Goal: Task Accomplishment & Management: Use online tool/utility

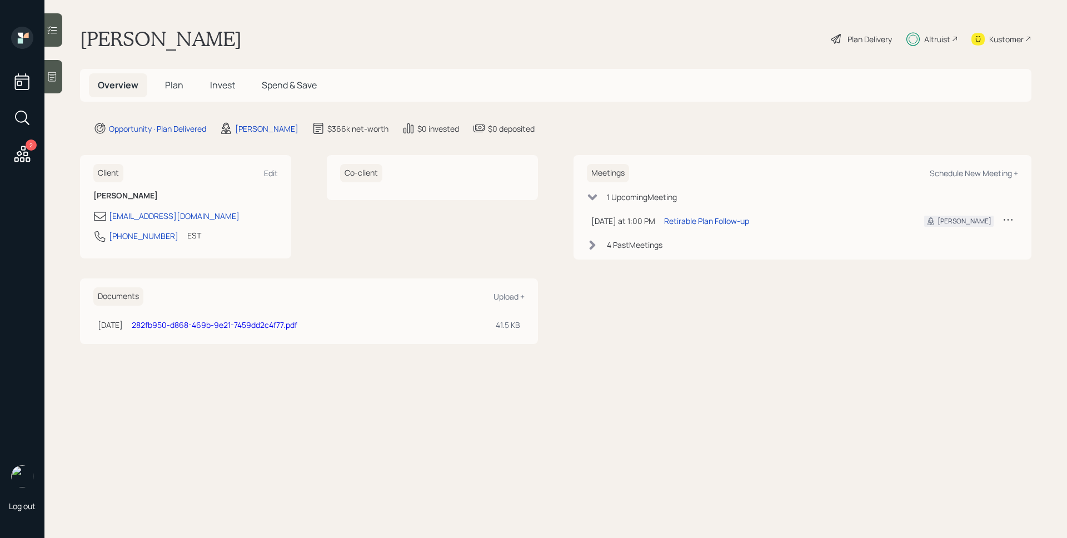
click at [32, 148] on div "2" at bounding box center [31, 144] width 11 height 11
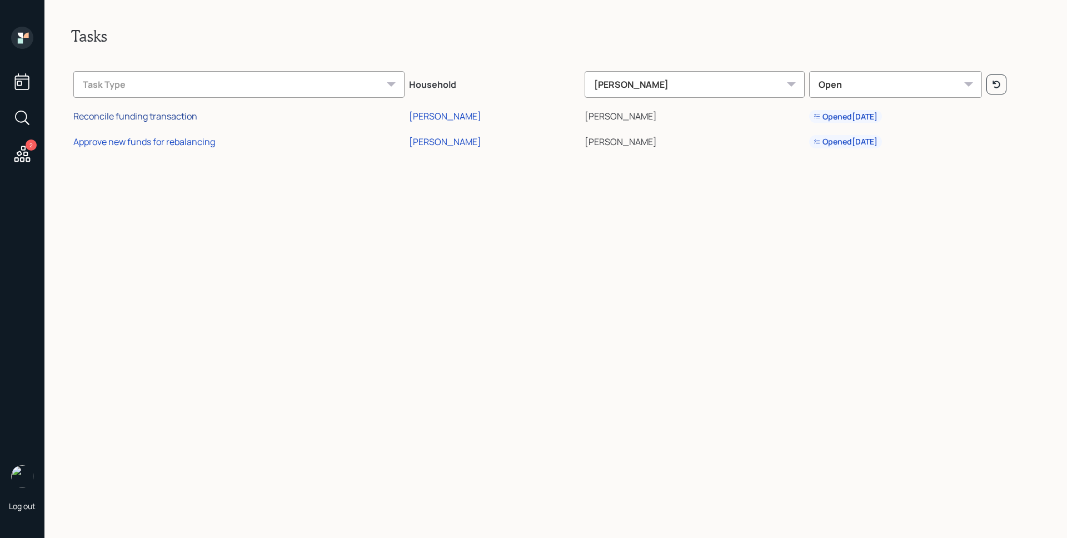
click at [158, 120] on div "Reconcile funding transaction" at bounding box center [135, 116] width 124 height 12
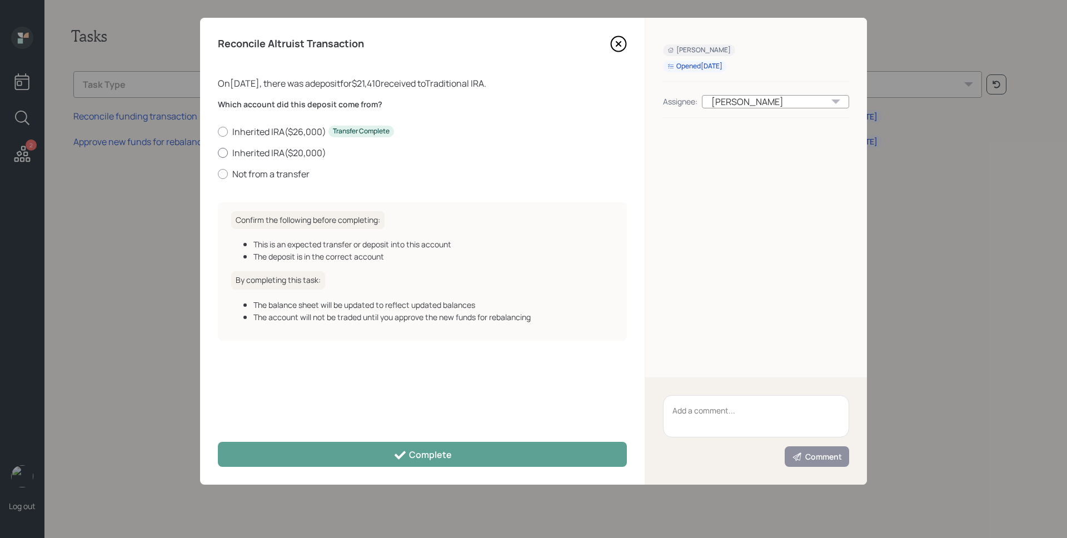
click at [240, 152] on label "Inherited IRA ( $20,000 )" at bounding box center [422, 153] width 409 height 12
click at [218, 152] on input "Inherited IRA ( $20,000 )" at bounding box center [217, 152] width 1 height 1
radio input "true"
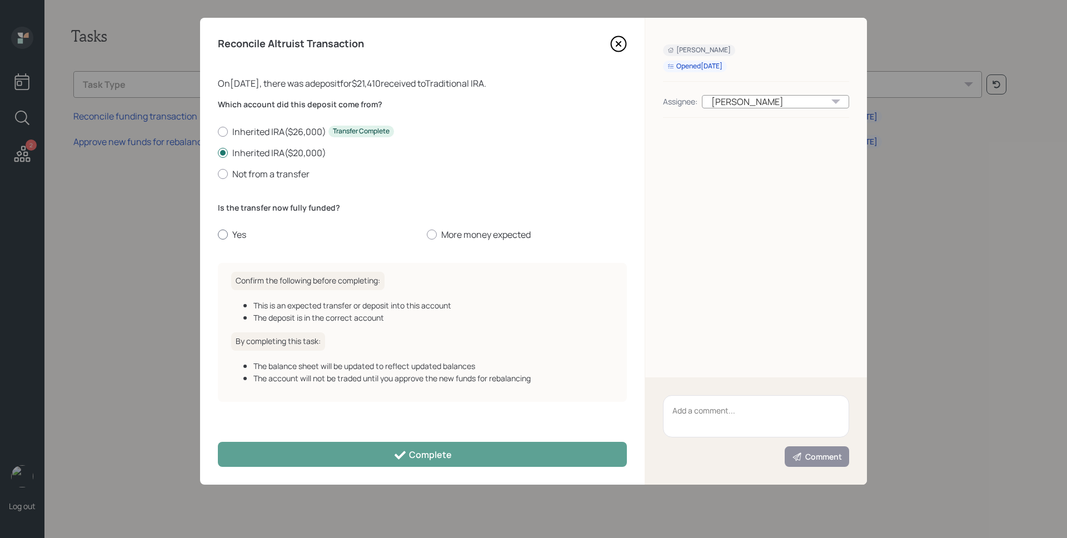
click at [234, 237] on label "Yes" at bounding box center [318, 234] width 200 height 12
click at [218, 235] on input "Yes" at bounding box center [217, 234] width 1 height 1
radio input "true"
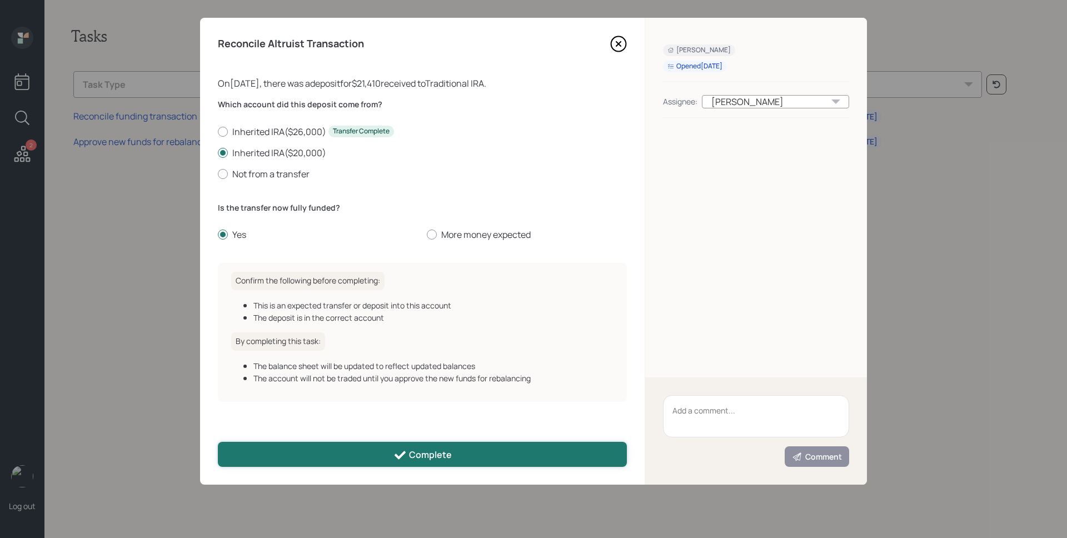
click at [428, 456] on div "Complete" at bounding box center [422, 454] width 58 height 13
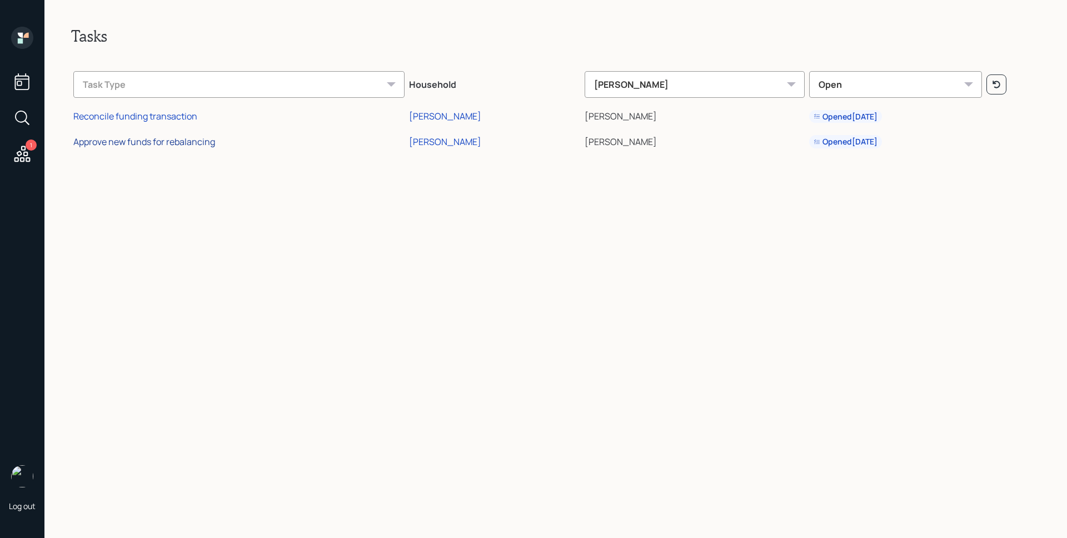
click at [152, 141] on div "Approve new funds for rebalancing" at bounding box center [144, 142] width 142 height 12
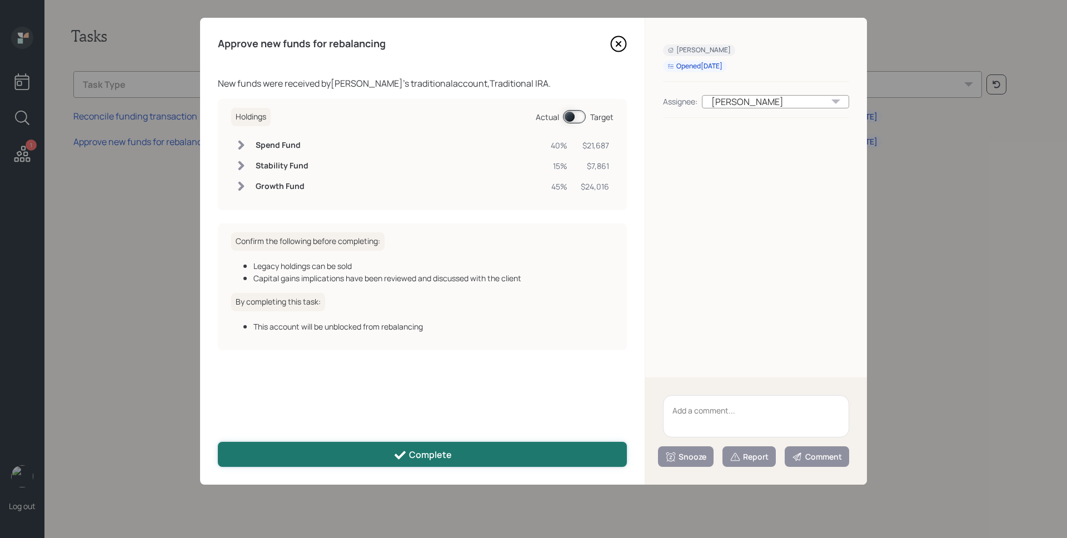
click at [459, 449] on button "Complete" at bounding box center [422, 454] width 409 height 25
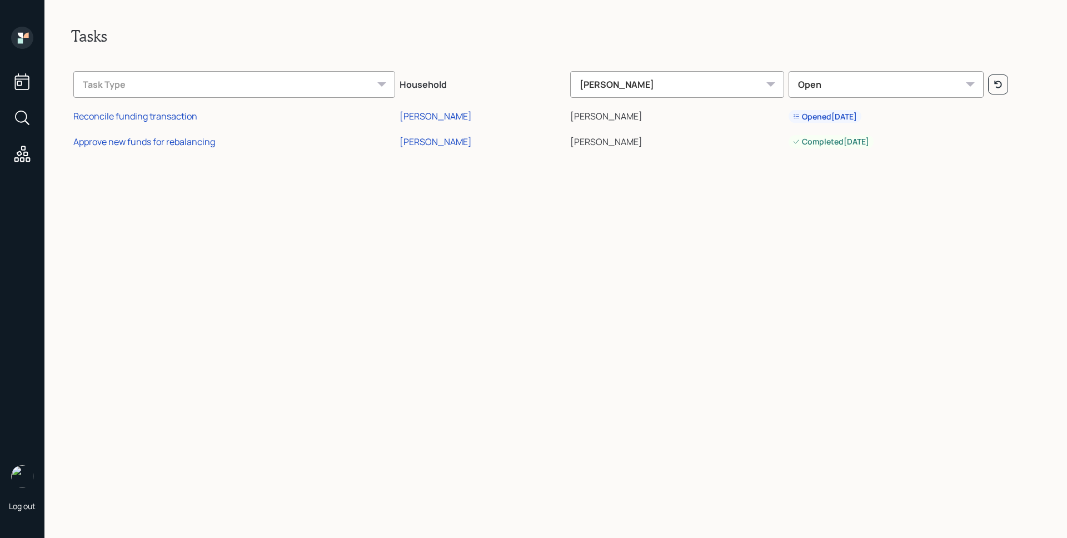
click at [22, 40] on icon at bounding box center [20, 40] width 5 height 5
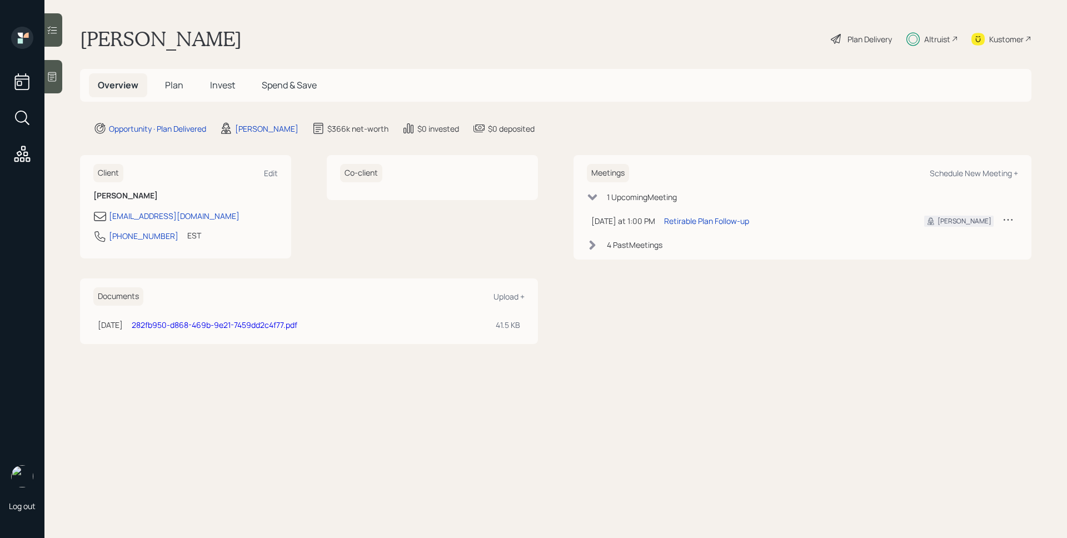
click at [226, 80] on span "Invest" at bounding box center [222, 85] width 25 height 12
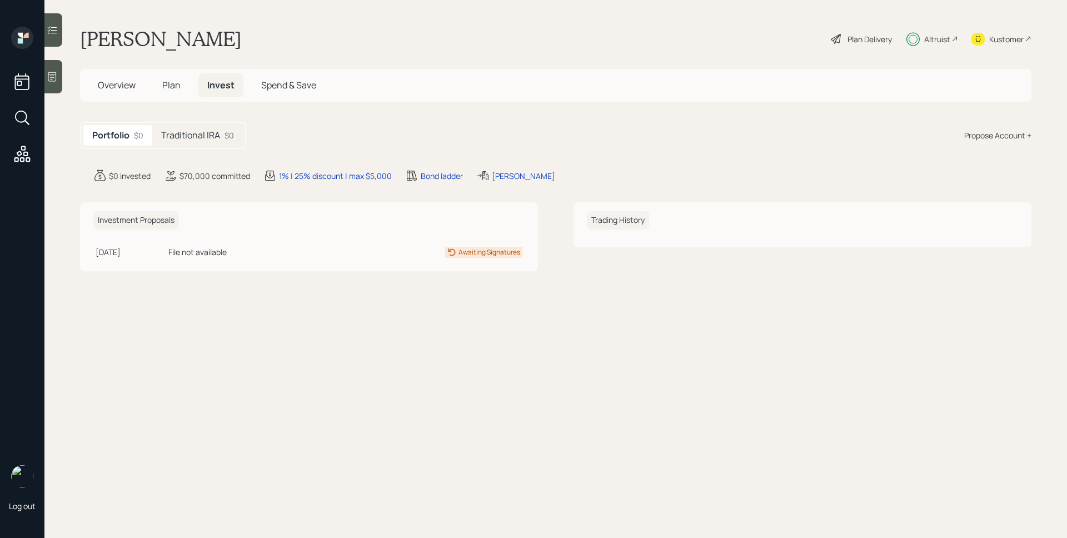
click at [215, 137] on h5 "Traditional IRA" at bounding box center [190, 135] width 59 height 11
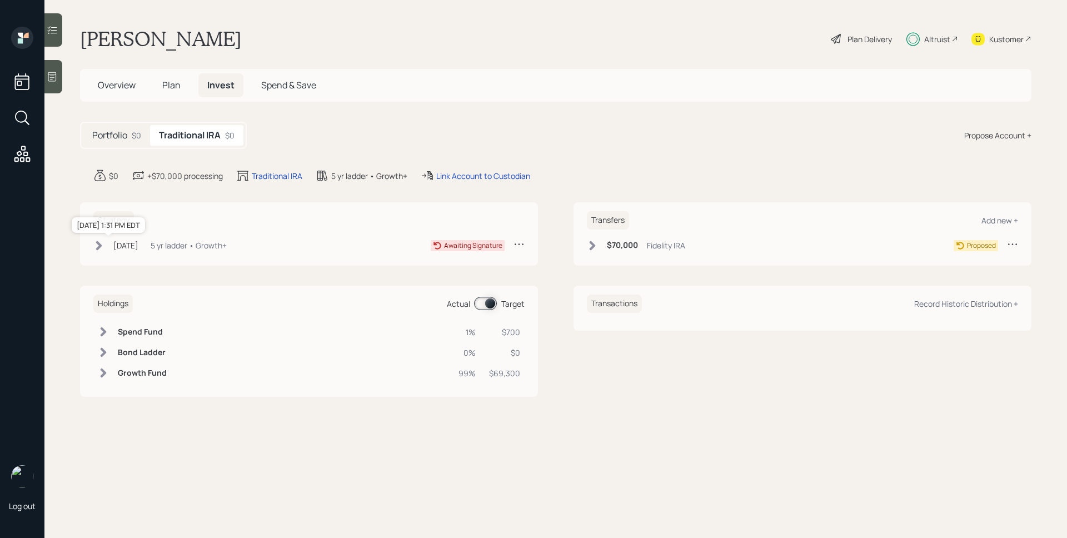
click at [122, 243] on div "[DATE]" at bounding box center [125, 245] width 25 height 12
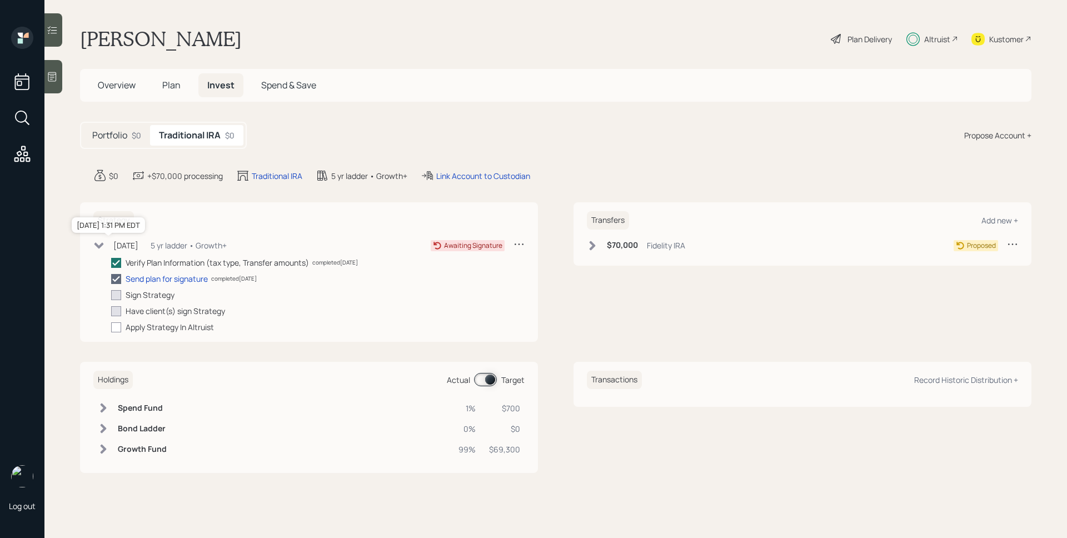
click at [123, 244] on div "[DATE]" at bounding box center [125, 245] width 25 height 12
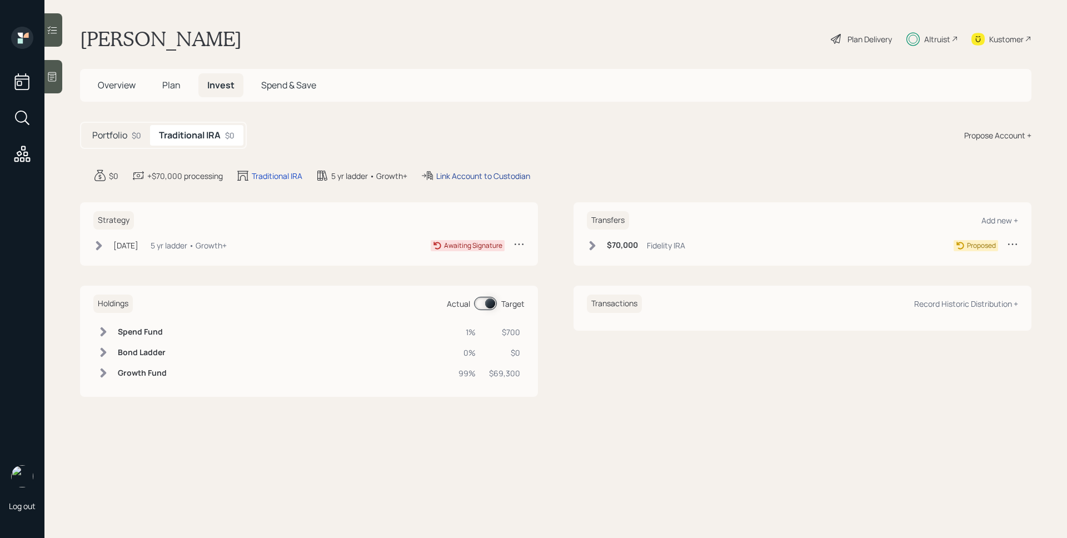
click at [498, 178] on div "Link Account to Custodian" at bounding box center [483, 176] width 94 height 12
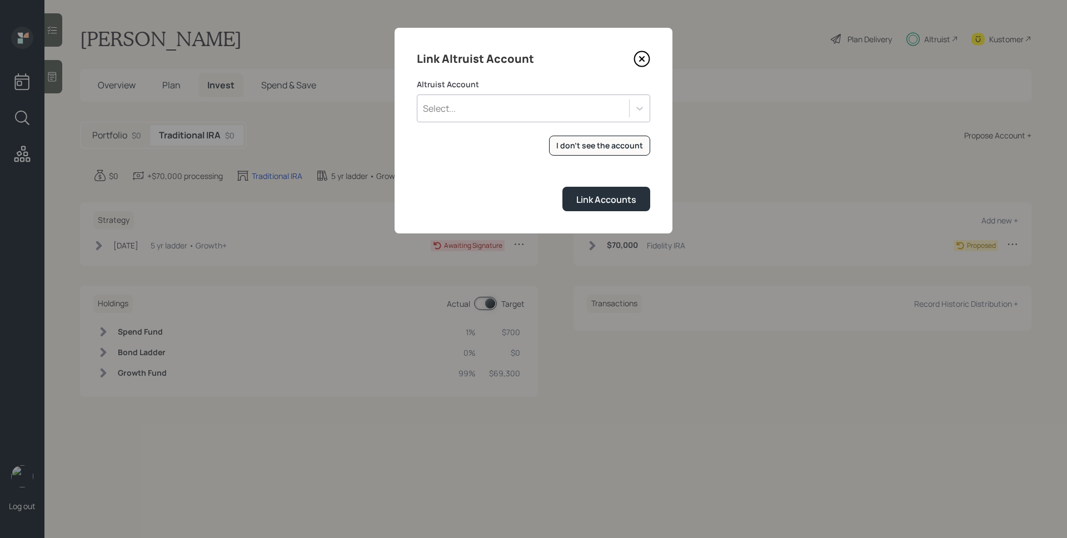
click at [509, 115] on div "Select..." at bounding box center [523, 108] width 212 height 19
click at [509, 113] on div "Select..." at bounding box center [523, 108] width 212 height 19
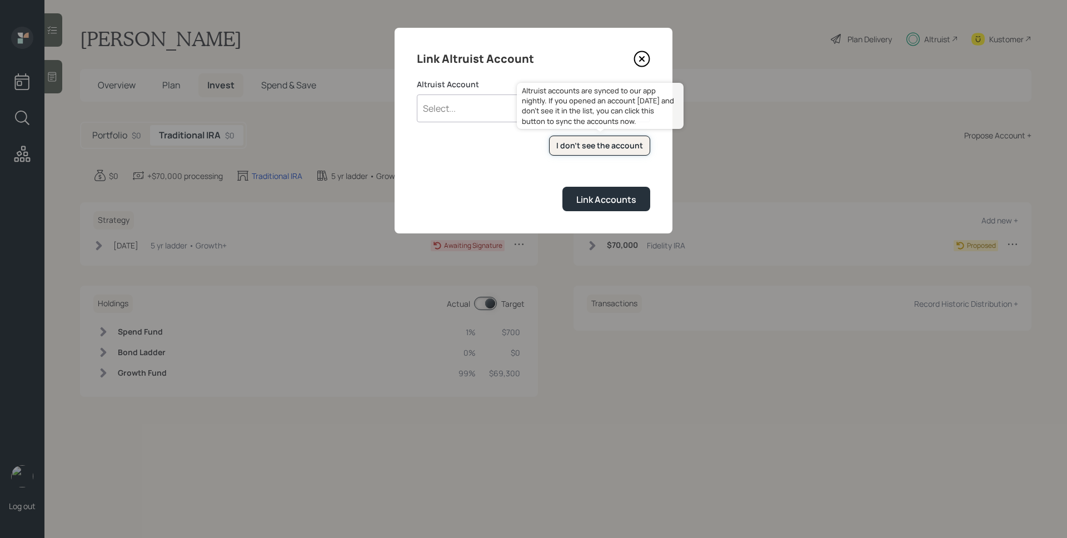
click at [612, 153] on button "I don't see the account" at bounding box center [599, 146] width 101 height 21
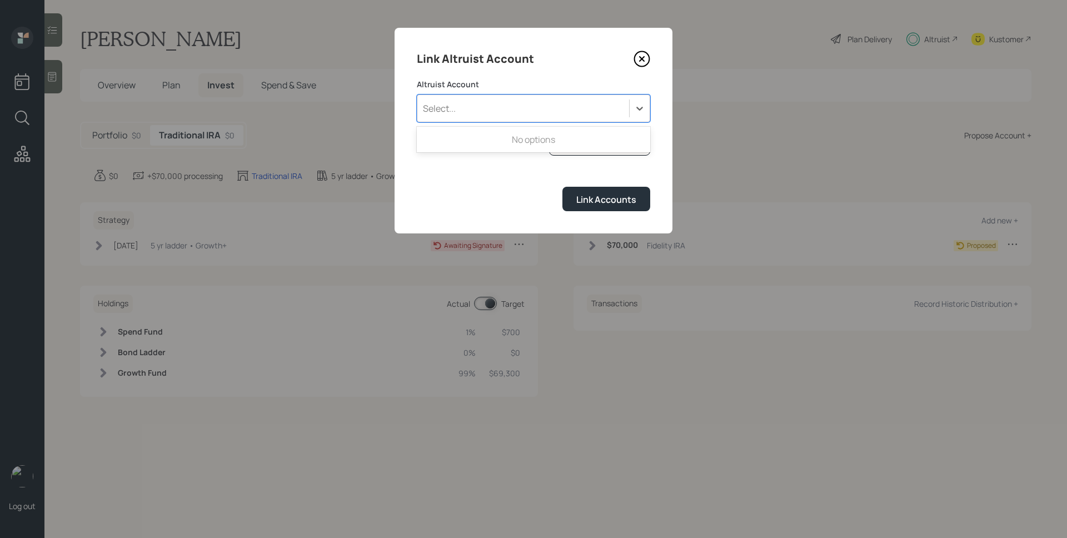
click at [467, 106] on div "Select..." at bounding box center [523, 108] width 212 height 19
click at [467, 109] on div "Select..." at bounding box center [523, 108] width 212 height 19
click at [643, 60] on icon at bounding box center [641, 59] width 4 height 4
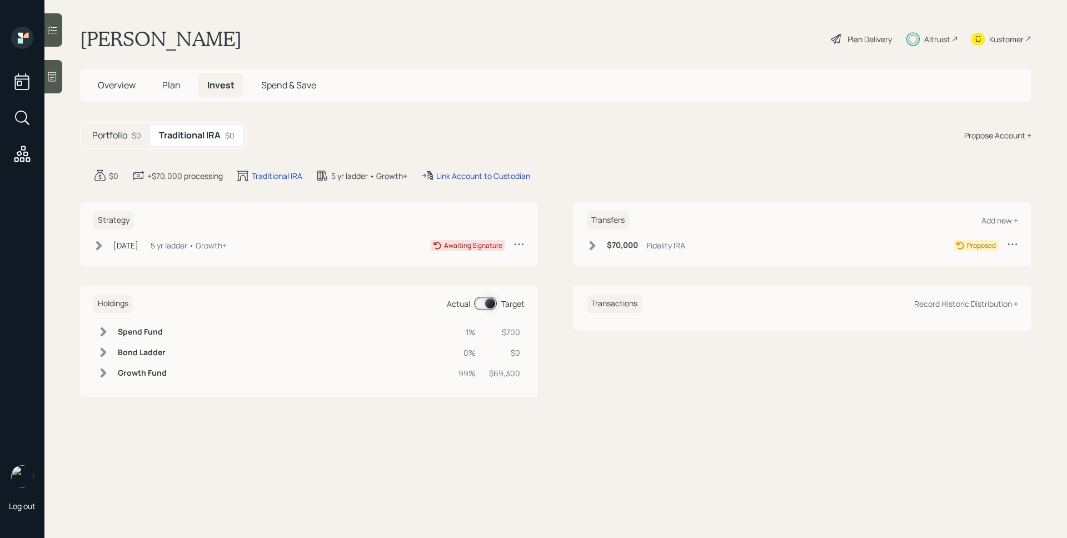
click at [919, 37] on div "Altruist" at bounding box center [932, 39] width 52 height 24
click at [472, 176] on div "Link Account to Custodian" at bounding box center [483, 176] width 94 height 12
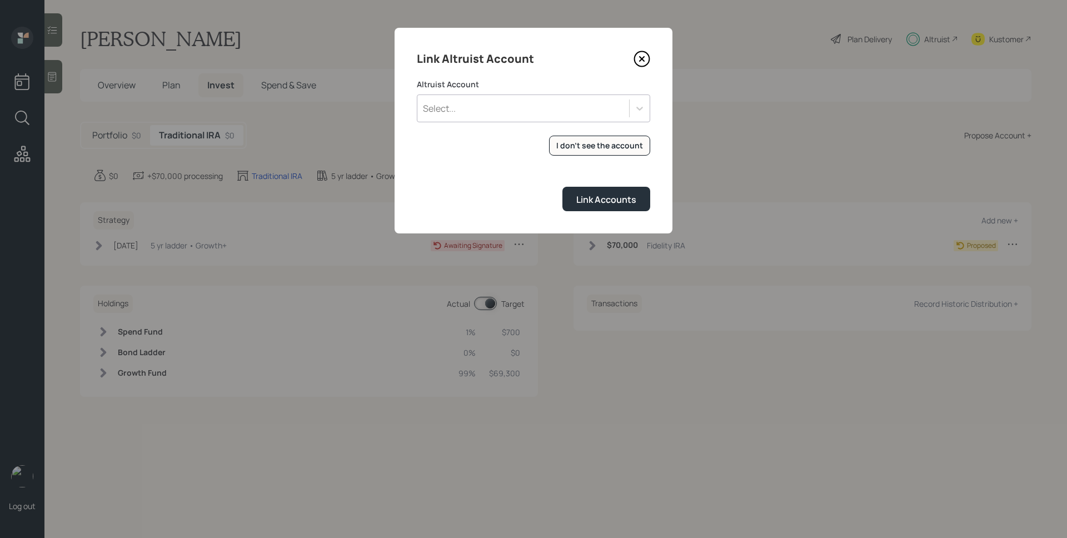
drag, startPoint x: 429, startPoint y: 93, endPoint x: 436, endPoint y: 97, distance: 7.7
click at [433, 95] on div "Altruist Account Select..." at bounding box center [533, 100] width 233 height 43
click at [464, 108] on div "Select..." at bounding box center [523, 108] width 212 height 19
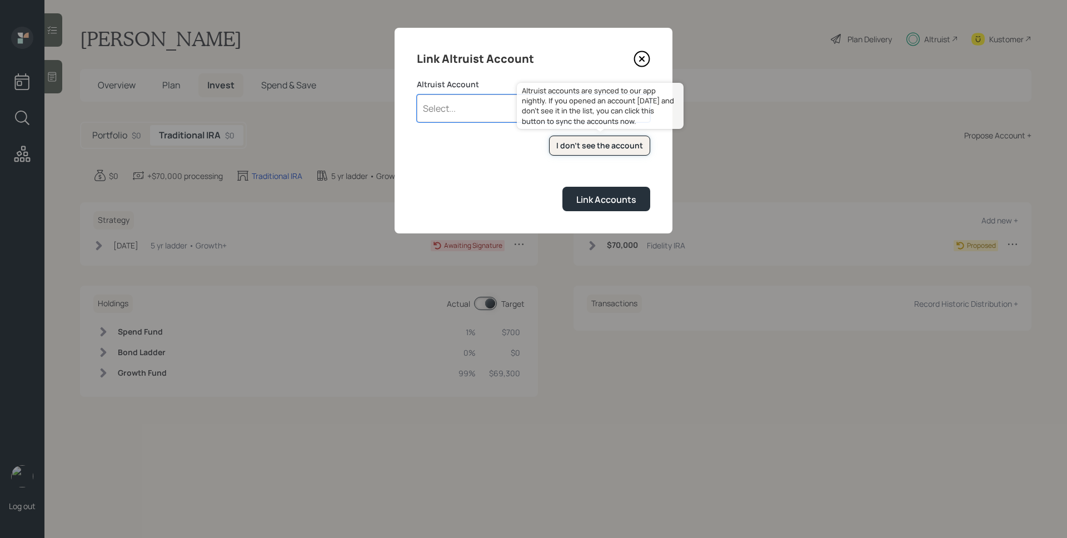
click at [608, 148] on div "I don't see the account" at bounding box center [599, 145] width 87 height 11
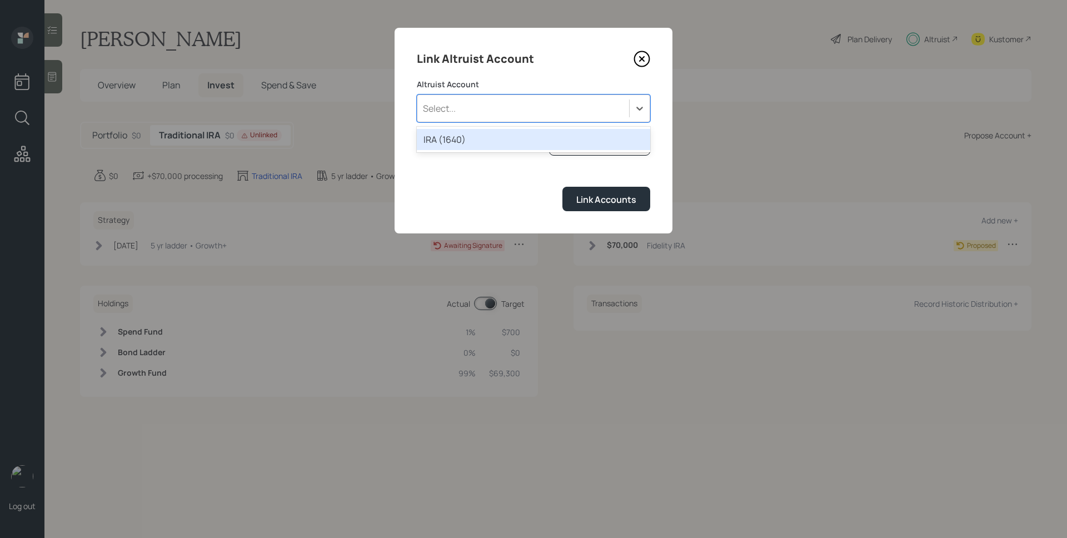
click at [521, 107] on div "Select..." at bounding box center [523, 108] width 212 height 19
click at [506, 141] on div "IRA (1640)" at bounding box center [533, 139] width 233 height 21
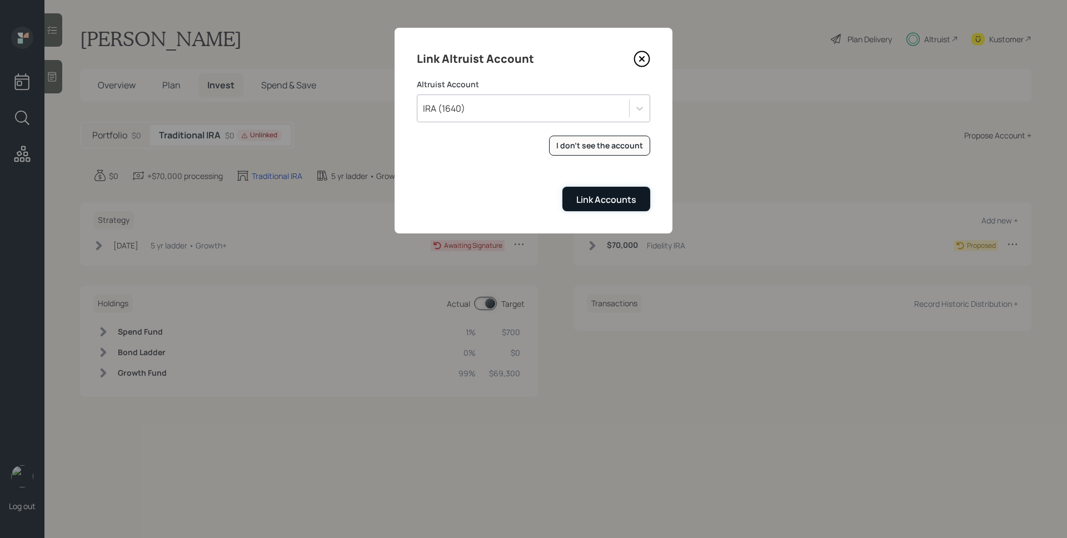
click at [602, 197] on div "Link Accounts" at bounding box center [606, 199] width 60 height 12
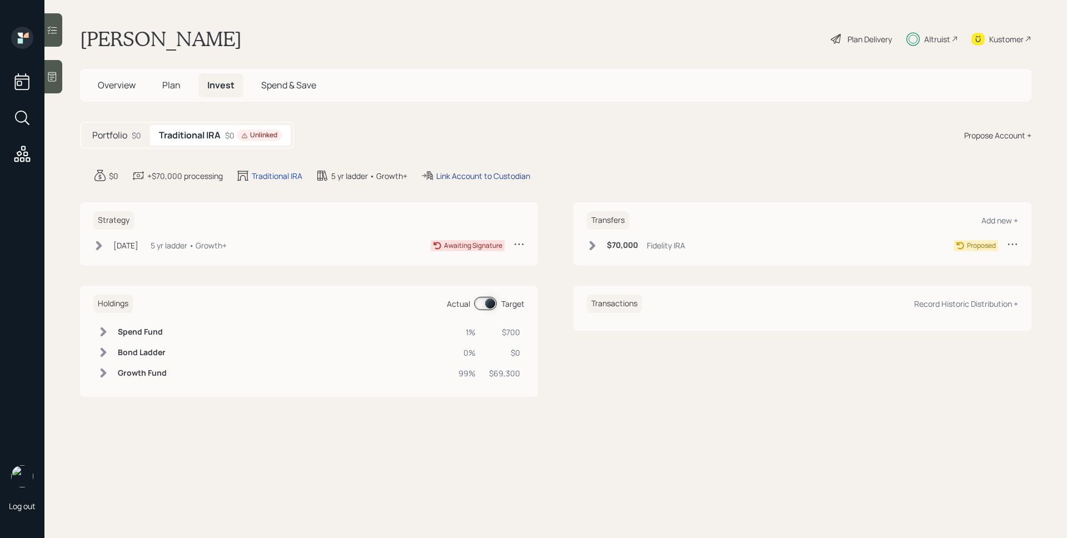
click at [470, 172] on div "Link Account to Custodian" at bounding box center [483, 176] width 94 height 12
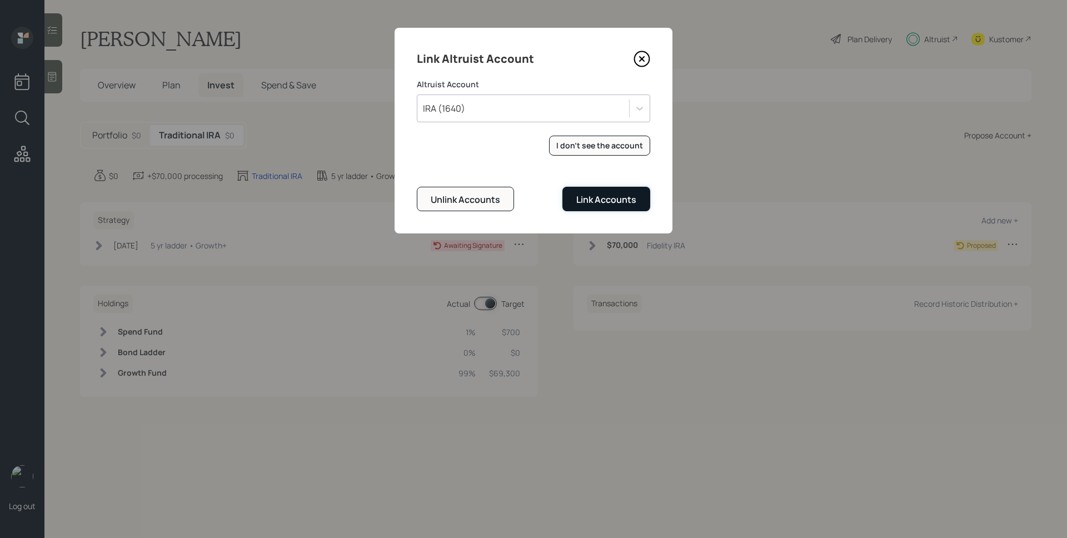
click at [617, 201] on div "Link Accounts" at bounding box center [606, 199] width 60 height 12
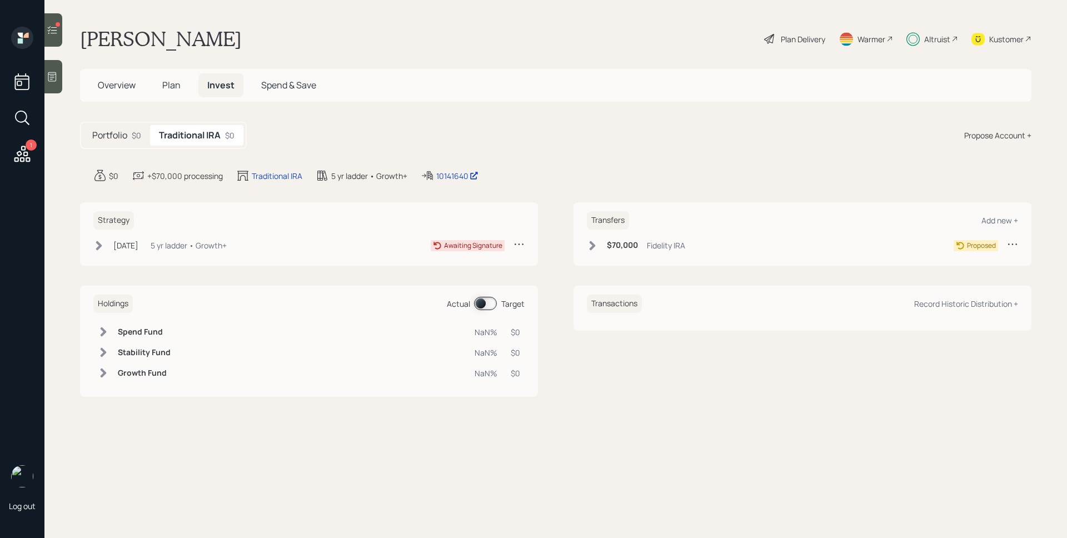
click at [19, 149] on icon at bounding box center [22, 154] width 20 height 20
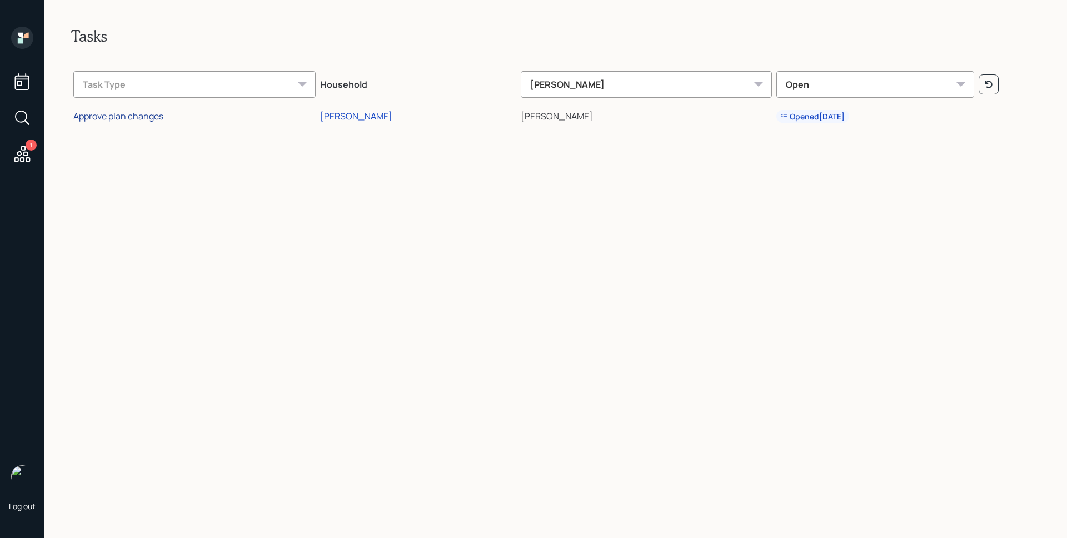
click at [148, 111] on div "Approve plan changes" at bounding box center [118, 116] width 90 height 12
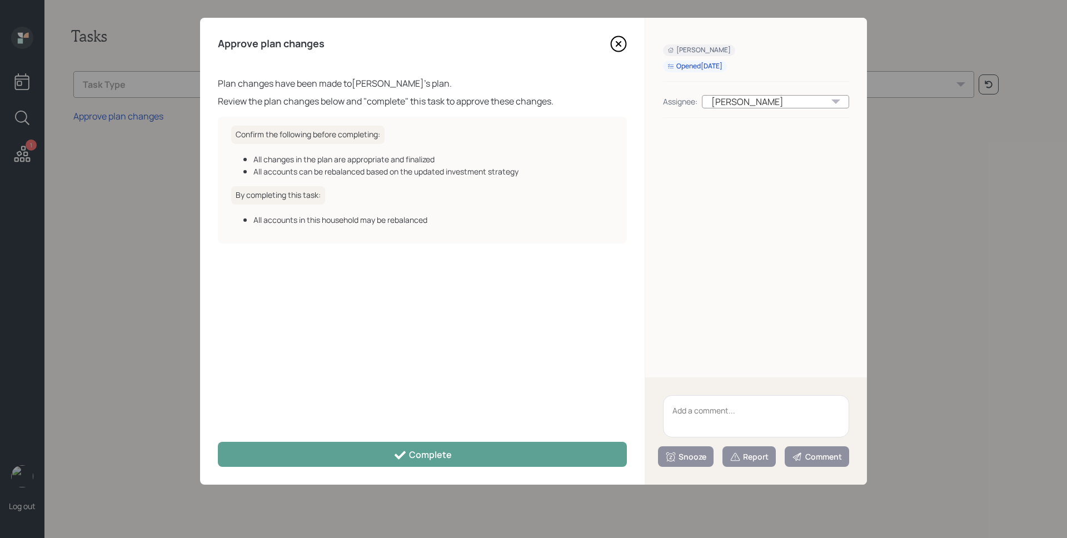
click at [456, 470] on div "Approve plan changes Plan changes have been made to Clint Bostick 's plan. Revi…" at bounding box center [422, 251] width 444 height 467
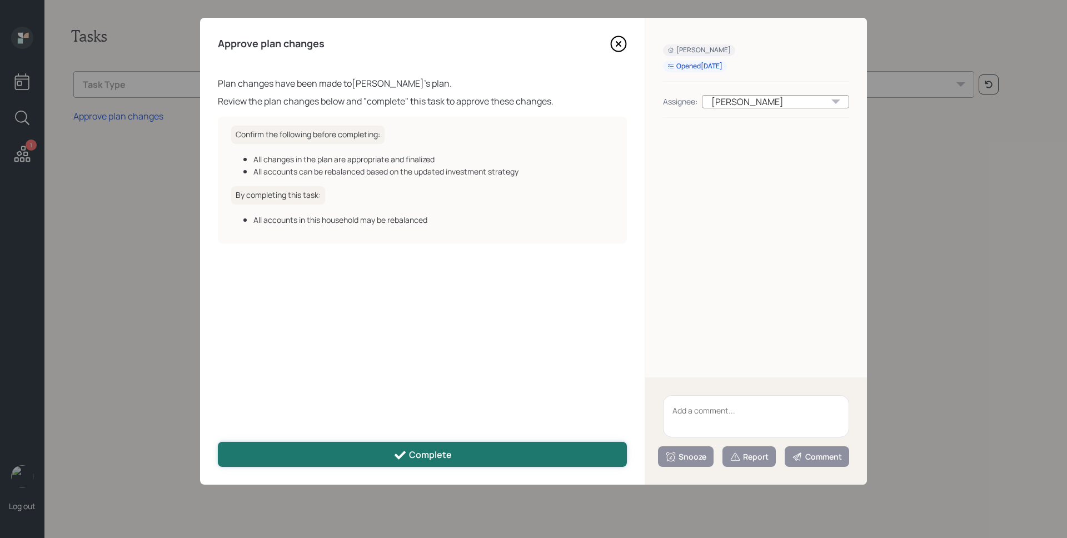
click at [456, 462] on button "Complete" at bounding box center [422, 454] width 409 height 25
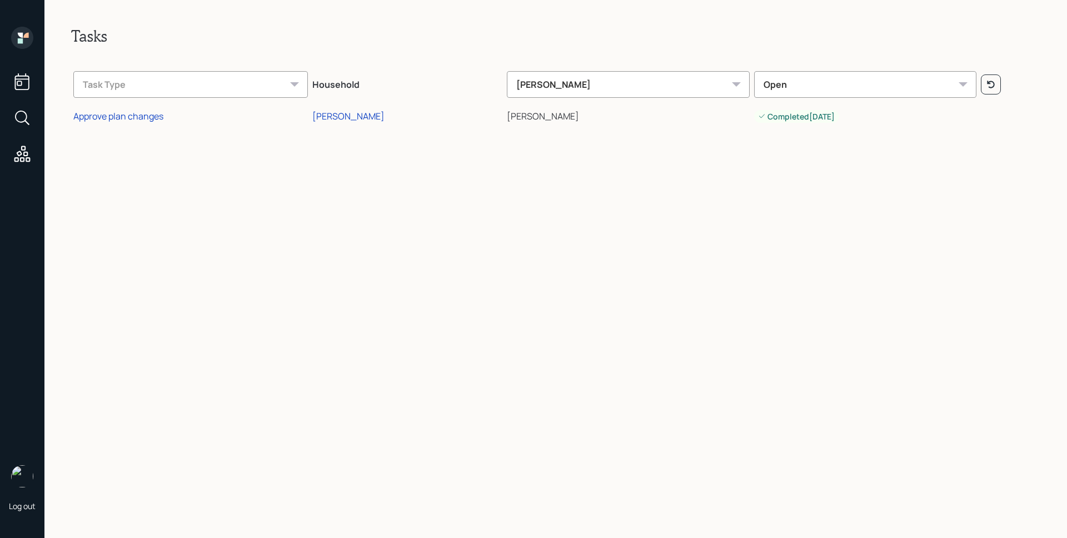
click at [23, 31] on icon at bounding box center [22, 38] width 22 height 22
